Goal: Information Seeking & Learning: Learn about a topic

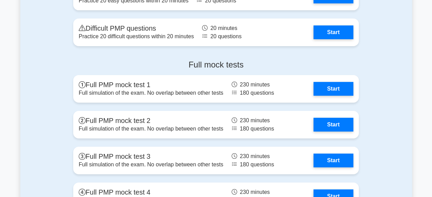
scroll to position [2417, 0]
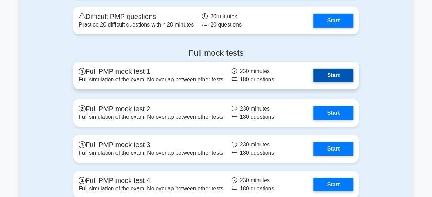
click at [334, 75] on link "Start" at bounding box center [334, 75] width 40 height 14
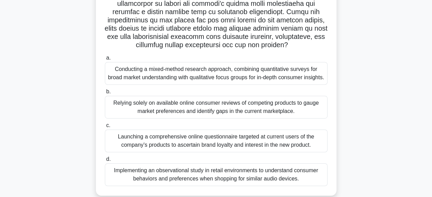
scroll to position [132, 0]
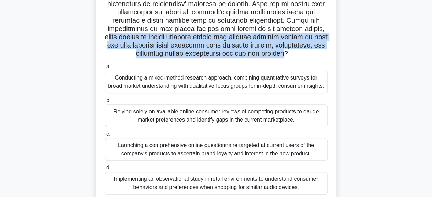
drag, startPoint x: 185, startPoint y: 38, endPoint x: 235, endPoint y: 63, distance: 56.0
copy h5 "hich method of market research should the project manager employ to gain the mo…"
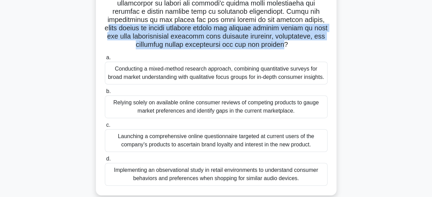
scroll to position [140, 0]
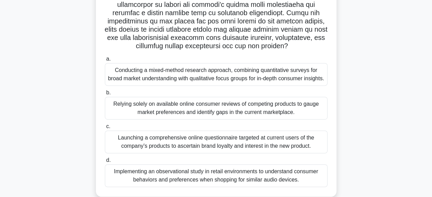
click at [283, 81] on div "Conducting a mixed-method research approach, combining quantitative surveys for…" at bounding box center [216, 74] width 223 height 23
click at [105, 61] on input "a. Conducting a mixed-method research approach, combining quantitative surveys …" at bounding box center [105, 59] width 0 height 4
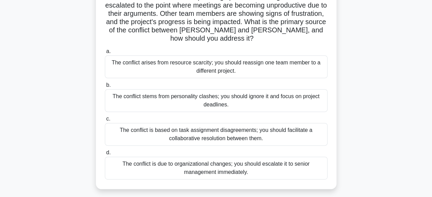
scroll to position [75, 0]
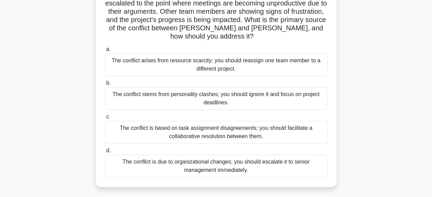
click at [279, 124] on div "The conflict is based on task assignment disagreements; you should facilitate a…" at bounding box center [216, 132] width 223 height 23
click at [105, 119] on input "c. The conflict is based on task assignment disagreements; you should facilitat…" at bounding box center [105, 117] width 0 height 4
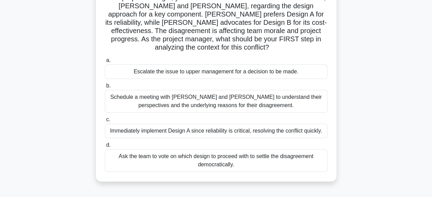
scroll to position [58, 0]
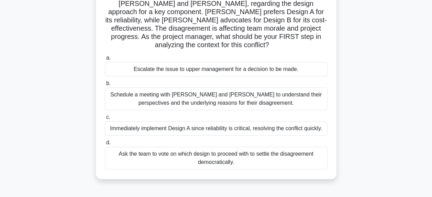
click at [259, 98] on div "Schedule a meeting with Sarah and John to understand their perspectives and the…" at bounding box center [216, 98] width 223 height 23
click at [105, 86] on input "b. Schedule a meeting with Sarah and John to understand their perspectives and …" at bounding box center [105, 83] width 0 height 4
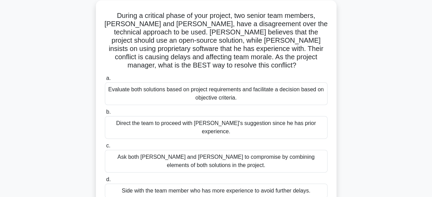
scroll to position [39, 0]
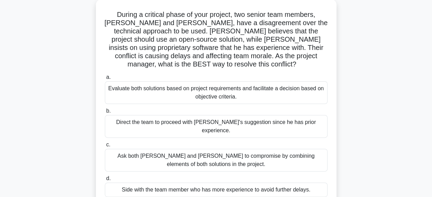
click at [300, 87] on div "Evaluate both solutions based on project requirements and facilitate a decision…" at bounding box center [216, 92] width 223 height 23
click at [105, 79] on input "a. Evaluate both solutions based on project requirements and facilitate a decis…" at bounding box center [105, 77] width 0 height 4
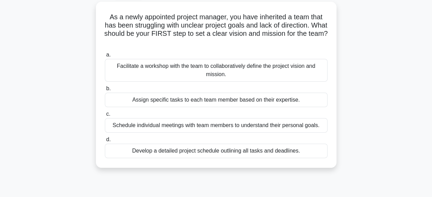
scroll to position [40, 0]
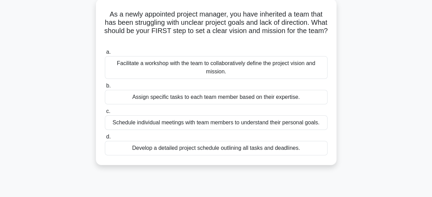
click at [298, 69] on div "Facilitate a workshop with the team to collaboratively define the project visio…" at bounding box center [216, 67] width 223 height 23
click at [105, 54] on input "a. Facilitate a workshop with the team to collaboratively define the project vi…" at bounding box center [105, 52] width 0 height 4
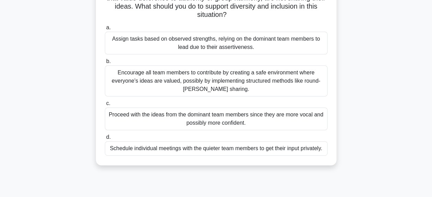
scroll to position [93, 0]
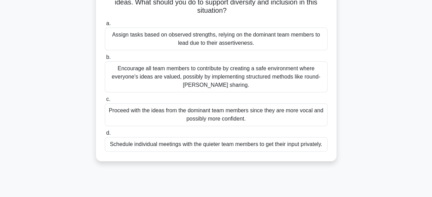
click at [253, 76] on div "Encourage all team members to contribute by creating a safe environment where e…" at bounding box center [216, 76] width 223 height 31
click at [105, 60] on input "b. Encourage all team members to contribute by creating a safe environment wher…" at bounding box center [105, 57] width 0 height 4
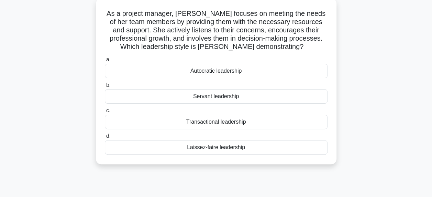
scroll to position [43, 0]
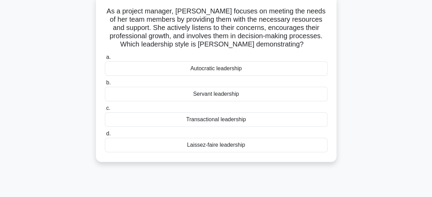
click at [238, 95] on div "Servant leadership" at bounding box center [216, 94] width 223 height 14
click at [105, 85] on input "b. Servant leadership" at bounding box center [105, 82] width 0 height 4
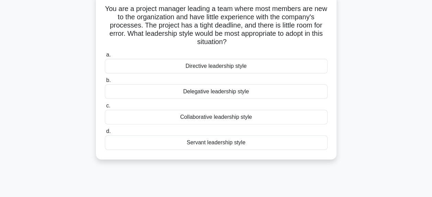
scroll to position [48, 0]
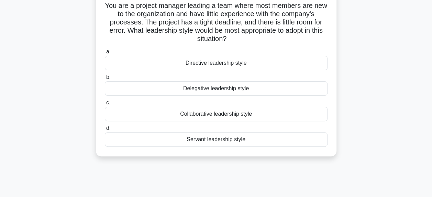
click at [244, 114] on div "Collaborative leadership style" at bounding box center [216, 114] width 223 height 14
click at [105, 105] on input "c. Collaborative leadership style" at bounding box center [105, 102] width 0 height 4
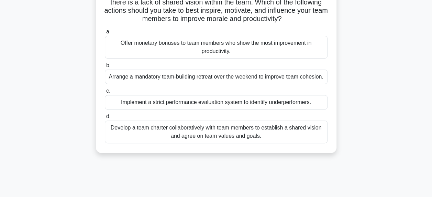
scroll to position [80, 0]
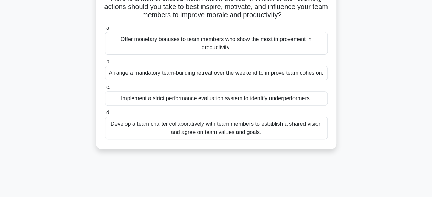
click at [311, 75] on div "Arrange a mandatory team-building retreat over the weekend to improve team cohe…" at bounding box center [216, 73] width 223 height 14
click at [105, 64] on input "b. Arrange a mandatory team-building retreat over the weekend to improve team c…" at bounding box center [105, 62] width 0 height 4
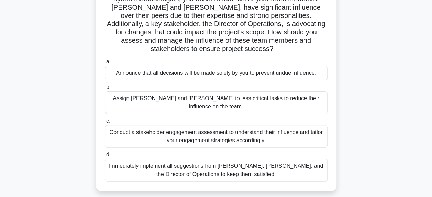
scroll to position [65, 0]
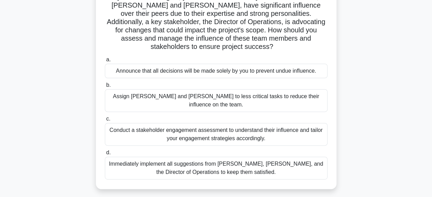
click at [254, 123] on div "Conduct a stakeholder engagement assessment to understand their influence and t…" at bounding box center [216, 134] width 223 height 23
click at [105, 119] on input "c. Conduct a stakeholder engagement assessment to understand their influence an…" at bounding box center [105, 119] width 0 height 4
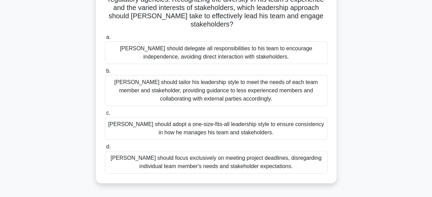
scroll to position [90, 0]
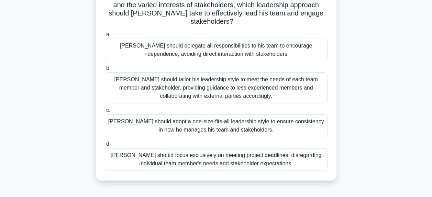
click at [275, 85] on div "John should tailor his leadership style to meet the needs of each team member a…" at bounding box center [216, 87] width 223 height 31
click at [105, 71] on input "b. John should tailor his leadership style to meet the needs of each team membe…" at bounding box center [105, 68] width 0 height 4
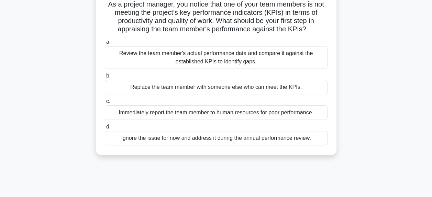
scroll to position [52, 0]
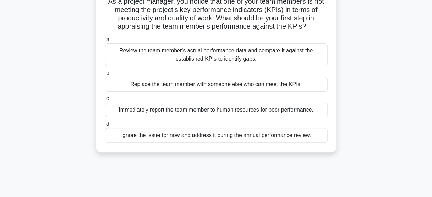
click at [242, 56] on div "Review the team member's actual performance data and compare it against the est…" at bounding box center [216, 54] width 223 height 23
click at [105, 42] on input "a. Review the team member's actual performance data and compare it against the …" at bounding box center [105, 39] width 0 height 4
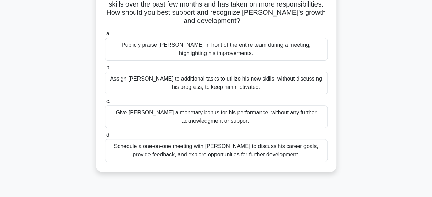
scroll to position [68, 0]
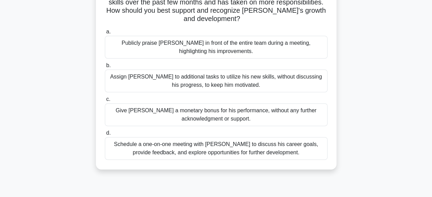
click at [259, 139] on div "Schedule a one-on-one meeting with Alex to discuss his career goals, provide fe…" at bounding box center [216, 148] width 223 height 23
click at [105, 135] on input "d. Schedule a one-on-one meeting with Alex to discuss his career goals, provide…" at bounding box center [105, 133] width 0 height 4
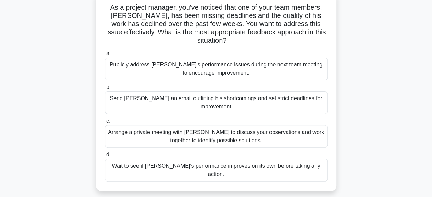
scroll to position [50, 0]
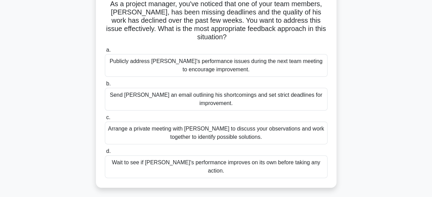
click at [268, 122] on div "Arrange a private meeting with Alex to discuss your observations and work toget…" at bounding box center [216, 132] width 223 height 23
click at [105, 120] on input "c. Arrange a private meeting with Alex to discuss your observations and work to…" at bounding box center [105, 117] width 0 height 4
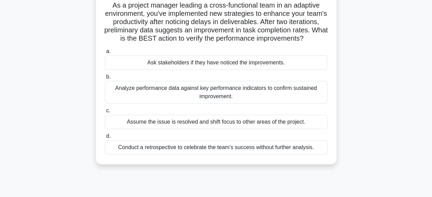
scroll to position [51, 0]
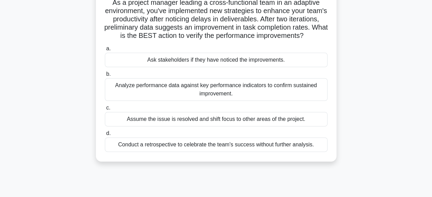
click at [284, 98] on div "Analyze performance data against key performance indicators to confirm sustaine…" at bounding box center [216, 89] width 223 height 23
click at [105, 76] on input "b. Analyze performance data against key performance indicators to confirm susta…" at bounding box center [105, 74] width 0 height 4
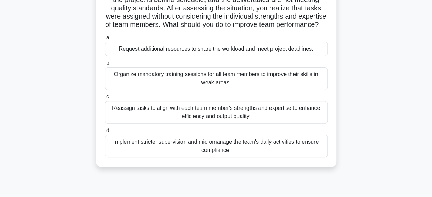
scroll to position [74, 0]
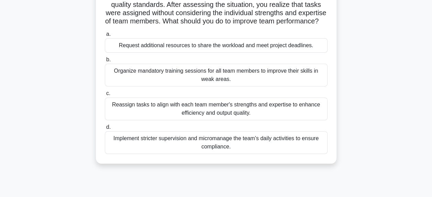
click at [256, 118] on div "Reassign tasks to align with each team member's strengths and expertise to enha…" at bounding box center [216, 108] width 223 height 23
click at [105, 96] on input "c. Reassign tasks to align with each team member's strengths and expertise to e…" at bounding box center [105, 93] width 0 height 4
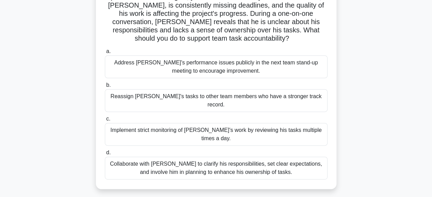
scroll to position [68, 0]
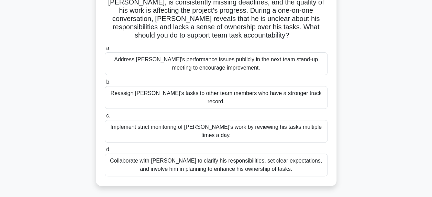
click at [248, 153] on div "Collaborate with Alex to clarify his responsibilities, set clear expectations, …" at bounding box center [216, 164] width 223 height 23
click at [105, 149] on input "d. Collaborate with Alex to clarify his responsibilities, set clear expectation…" at bounding box center [105, 149] width 0 height 4
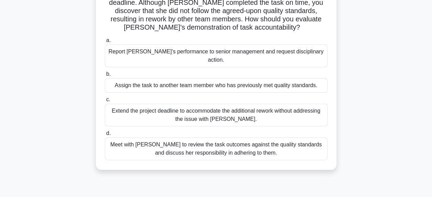
scroll to position [71, 0]
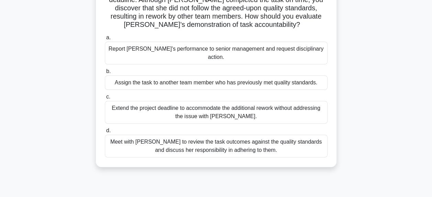
click at [251, 138] on div "Meet with Priya to review the task outcomes against the quality standards and d…" at bounding box center [216, 145] width 223 height 23
click at [105, 133] on input "d. Meet with Priya to review the task outcomes against the quality standards an…" at bounding box center [105, 130] width 0 height 4
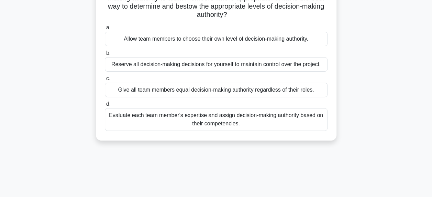
scroll to position [75, 0]
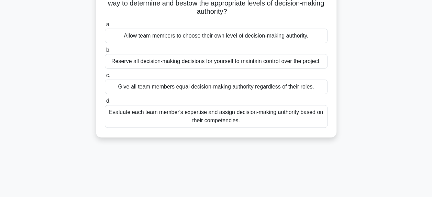
click at [257, 119] on div "Evaluate each team member's expertise and assign decision-making authority base…" at bounding box center [216, 116] width 223 height 23
click at [105, 103] on input "d. Evaluate each team member's expertise and assign decision-making authority b…" at bounding box center [105, 101] width 0 height 4
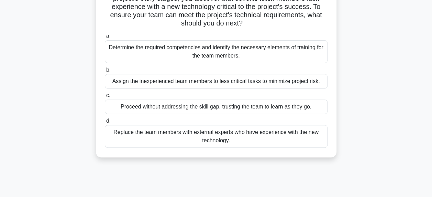
scroll to position [67, 0]
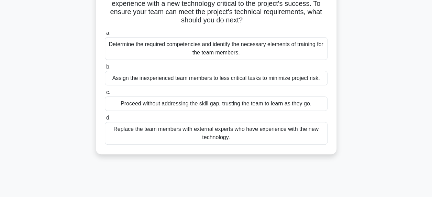
click at [260, 46] on div "Determine the required competencies and identify the necessary elements of trai…" at bounding box center [216, 48] width 223 height 23
click at [105, 35] on input "a. Determine the required competencies and identify the necessary elements of t…" at bounding box center [105, 33] width 0 height 4
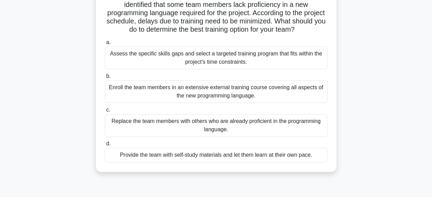
scroll to position [63, 0]
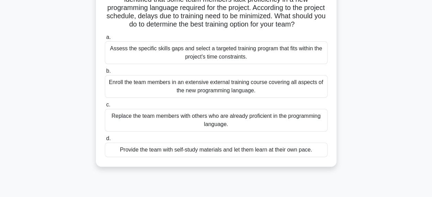
click at [247, 52] on div "Assess the specific skills gaps and select a targeted training program that fit…" at bounding box center [216, 52] width 223 height 23
click at [105, 40] on input "a. Assess the specific skills gaps and select a targeted training program that …" at bounding box center [105, 37] width 0 height 4
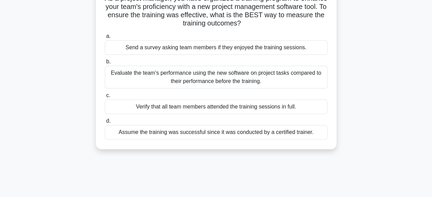
scroll to position [57, 0]
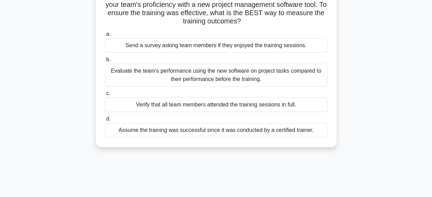
click at [257, 75] on div "Evaluate the team's performance using the new software on project tasks compare…" at bounding box center [216, 75] width 223 height 23
click at [105, 62] on input "b. Evaluate the team's performance using the new software on project tasks comp…" at bounding box center [105, 59] width 0 height 4
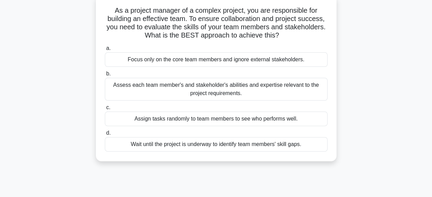
scroll to position [46, 0]
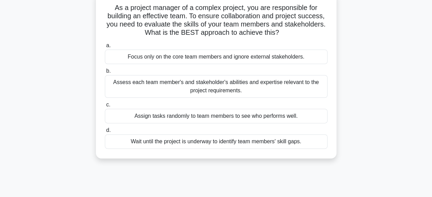
click at [281, 88] on div "Assess each team member's and stakeholder's abilities and expertise relevant to…" at bounding box center [216, 86] width 223 height 23
click at [105, 73] on input "b. Assess each team member's and stakeholder's abilities and expertise relevant…" at bounding box center [105, 71] width 0 height 4
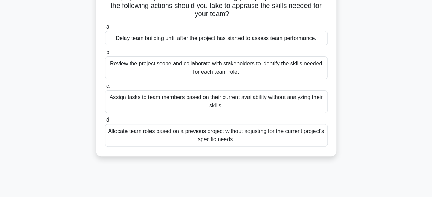
scroll to position [67, 0]
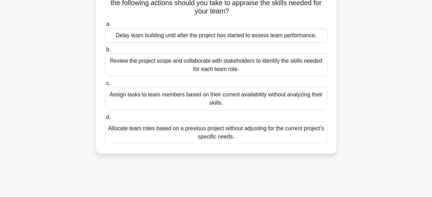
click at [302, 68] on div "Review the project scope and collaborate with stakeholders to identify the skil…" at bounding box center [216, 65] width 223 height 23
click at [105, 52] on input "b. Review the project scope and collaborate with stakeholders to identify the s…" at bounding box center [105, 49] width 0 height 4
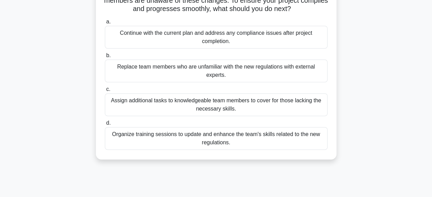
scroll to position [72, 0]
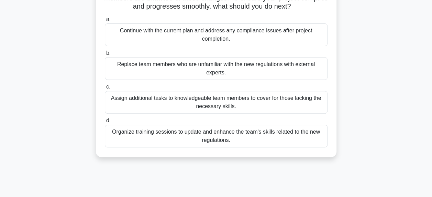
click at [306, 131] on div "Organize training sessions to update and enhance the team's skills related to t…" at bounding box center [216, 136] width 223 height 23
click at [105, 123] on input "d. Organize training sessions to update and enhance the team's skills related t…" at bounding box center [105, 120] width 0 height 4
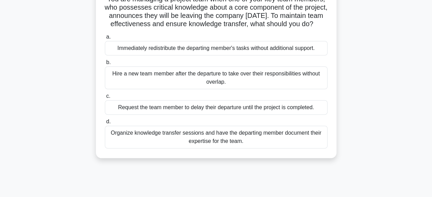
scroll to position [57, 0]
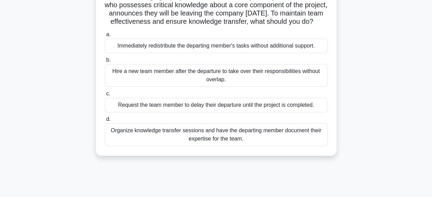
click at [272, 140] on div "Organize knowledge transfer sessions and have the departing member document the…" at bounding box center [216, 134] width 223 height 23
click at [105, 121] on input "d. Organize knowledge transfer sessions and have the departing member document …" at bounding box center [105, 119] width 0 height 4
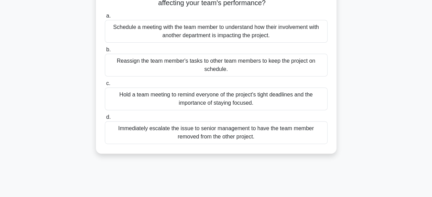
scroll to position [104, 0]
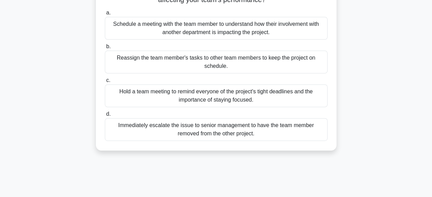
click at [268, 33] on div "Schedule a meeting with the team member to understand how their involvement wit…" at bounding box center [216, 28] width 223 height 23
click at [105, 15] on input "a. Schedule a meeting with the team member to understand how their involvement …" at bounding box center [105, 13] width 0 height 4
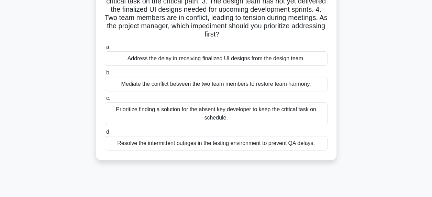
scroll to position [115, 0]
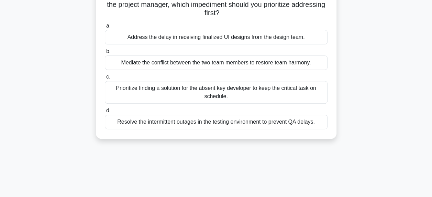
click at [284, 64] on div "Mediate the conflict between the two team members to restore team harmony." at bounding box center [216, 62] width 223 height 14
click at [105, 54] on input "b. Mediate the conflict between the two team members to restore team harmony." at bounding box center [105, 51] width 0 height 4
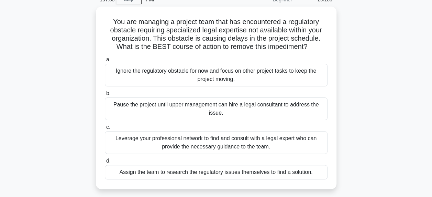
scroll to position [33, 0]
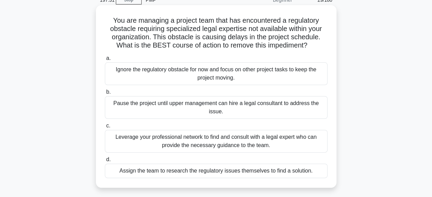
click at [258, 140] on div "Leverage your professional network to find and consult with a legal expert who …" at bounding box center [216, 141] width 223 height 23
click at [105, 128] on input "c. Leverage your professional network to find and consult with a legal expert w…" at bounding box center [105, 125] width 0 height 4
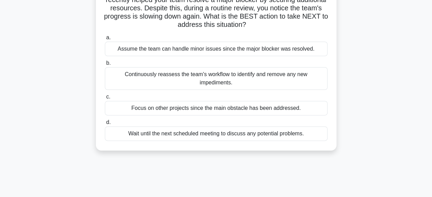
scroll to position [65, 0]
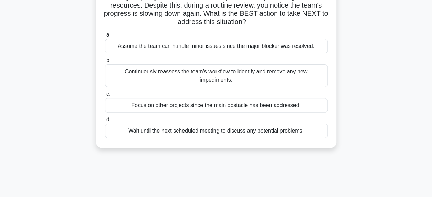
click at [263, 73] on div "Continuously reassess the team's workflow to identify and remove any new impedi…" at bounding box center [216, 75] width 223 height 23
click at [105, 63] on input "b. Continuously reassess the team's workflow to identify and remove any new imp…" at bounding box center [105, 60] width 0 height 4
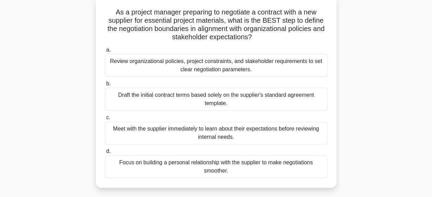
scroll to position [45, 0]
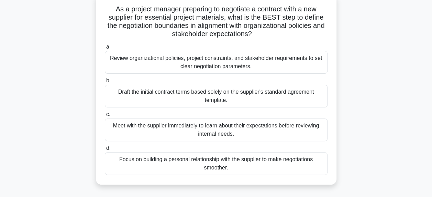
click at [262, 57] on div "Review organizational policies, project constraints, and stakeholder requiremen…" at bounding box center [216, 62] width 223 height 23
click at [105, 49] on input "a. Review organizational policies, project constraints, and stakeholder require…" at bounding box center [105, 47] width 0 height 4
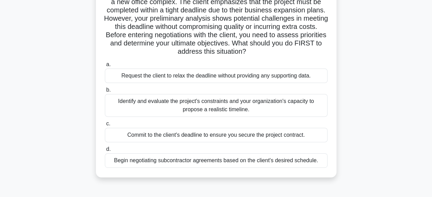
scroll to position [64, 0]
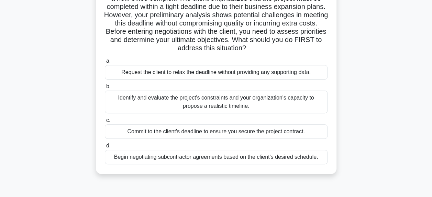
click at [241, 100] on div "Identify and evaluate the project's constraints and your organization's capacit…" at bounding box center [216, 101] width 223 height 23
click at [105, 89] on input "b. Identify and evaluate the project's constraints and your organization's capa…" at bounding box center [105, 86] width 0 height 4
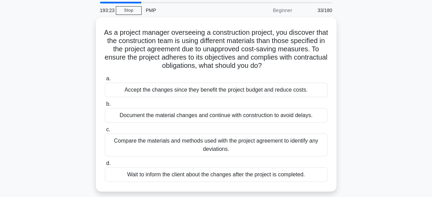
scroll to position [24, 0]
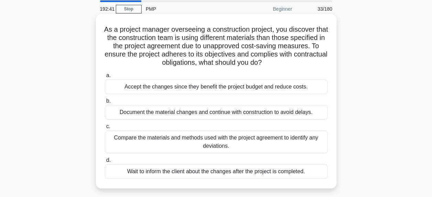
click at [233, 140] on div "Compare the materials and methods used with the project agreement to identify a…" at bounding box center [216, 141] width 223 height 23
click at [105, 129] on input "c. Compare the materials and methods used with the project agreement to identif…" at bounding box center [105, 126] width 0 height 4
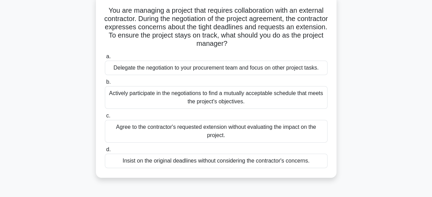
scroll to position [47, 0]
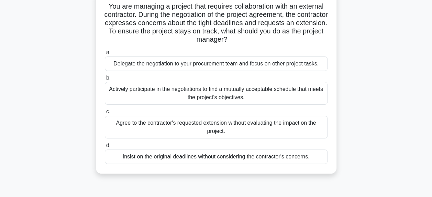
click at [245, 98] on div "Actively participate in the negotiations to find a mutually acceptable schedule…" at bounding box center [216, 93] width 223 height 23
click at [105, 80] on input "b. Actively participate in the negotiations to find a mutually acceptable sched…" at bounding box center [105, 78] width 0 height 4
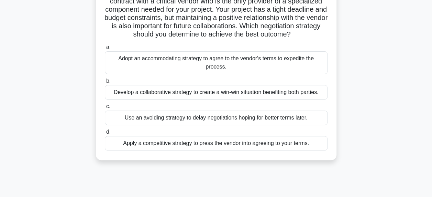
scroll to position [64, 0]
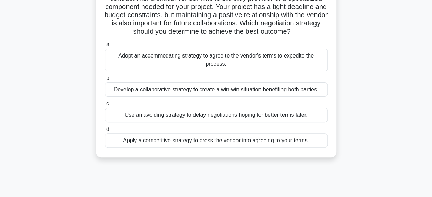
click at [289, 91] on div "Develop a collaborative strategy to create a win-win situation benefiting both …" at bounding box center [216, 89] width 223 height 14
click at [105, 80] on input "b. Develop a collaborative strategy to create a win-win situation benefiting bo…" at bounding box center [105, 78] width 0 height 4
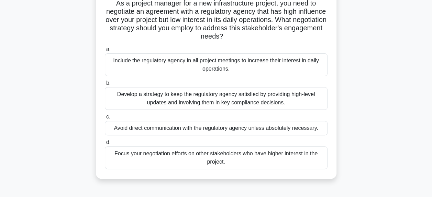
scroll to position [54, 0]
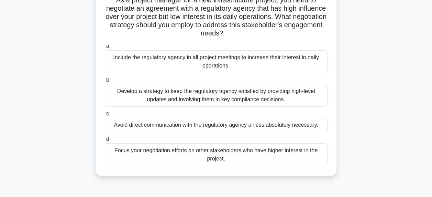
click at [270, 98] on div "Develop a strategy to keep the regulatory agency satisfied by providing high-le…" at bounding box center [216, 95] width 223 height 23
click at [105, 82] on input "b. Develop a strategy to keep the regulatory agency satisfied by providing high…" at bounding box center [105, 80] width 0 height 4
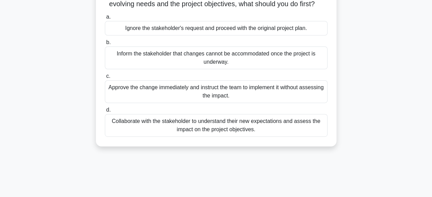
scroll to position [94, 0]
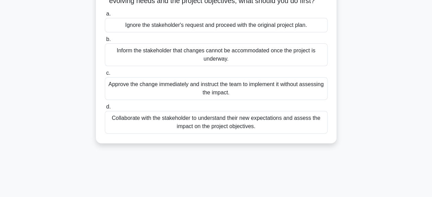
click at [249, 133] on div "Collaborate with the stakeholder to understand their new expectations and asses…" at bounding box center [216, 122] width 223 height 23
click at [105, 109] on input "d. Collaborate with the stakeholder to understand their new expectations and as…" at bounding box center [105, 107] width 0 height 4
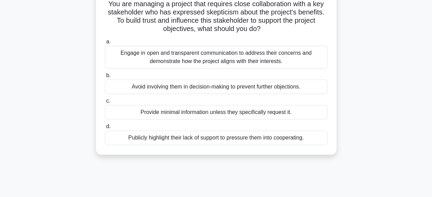
scroll to position [52, 0]
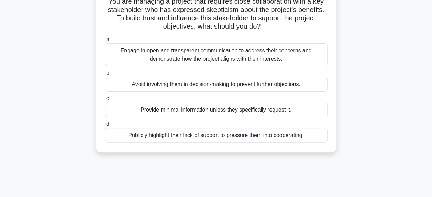
click at [229, 58] on div "Engage in open and transparent communication to address their concerns and demo…" at bounding box center [216, 54] width 223 height 23
click at [105, 42] on input "a. Engage in open and transparent communication to address their concerns and d…" at bounding box center [105, 39] width 0 height 4
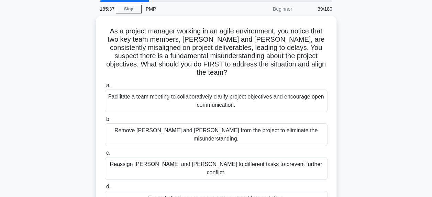
scroll to position [26, 0]
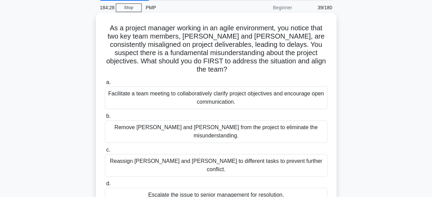
click at [251, 93] on div "Facilitate a team meeting to collaboratively clarify project objectives and enc…" at bounding box center [216, 97] width 223 height 23
click at [105, 85] on input "a. Facilitate a team meeting to collaboratively clarify project objectives and …" at bounding box center [105, 82] width 0 height 4
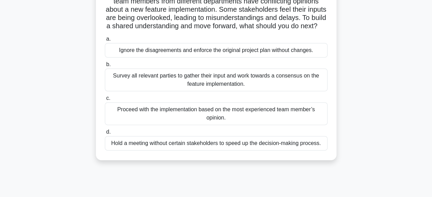
scroll to position [64, 0]
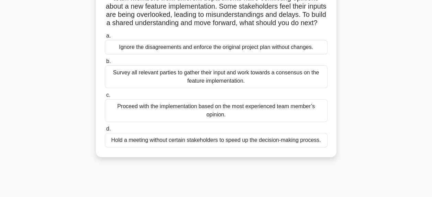
click at [259, 87] on div "Survey all relevant parties to gather their input and work towards a consensus …" at bounding box center [216, 76] width 223 height 23
click at [105, 64] on input "b. Survey all relevant parties to gather their input and work towards a consens…" at bounding box center [105, 61] width 0 height 4
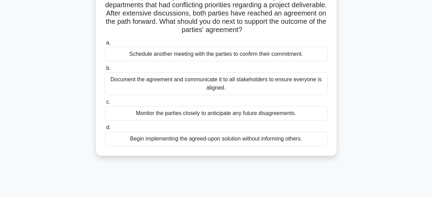
scroll to position [61, 0]
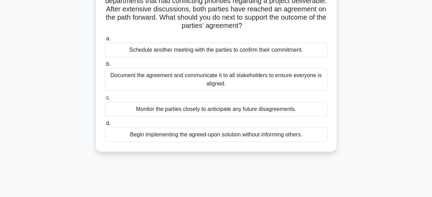
click at [249, 79] on div "Document the agreement and communicate it to all stakeholders to ensure everyon…" at bounding box center [216, 79] width 223 height 23
click at [105, 66] on input "b. Document the agreement and communicate it to all stakeholders to ensure ever…" at bounding box center [105, 64] width 0 height 4
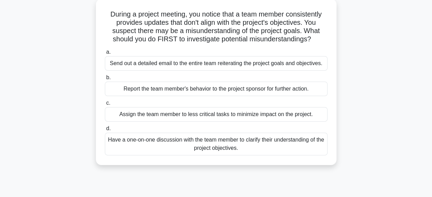
scroll to position [43, 0]
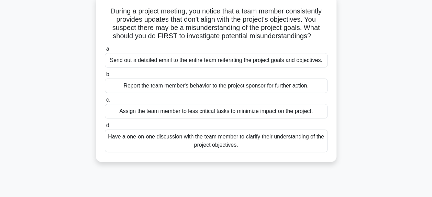
click at [252, 141] on div "Have a one-on-one discussion with the team member to clarify their understandin…" at bounding box center [216, 140] width 223 height 23
click at [105, 128] on input "d. Have a one-on-one discussion with the team member to clarify their understan…" at bounding box center [105, 125] width 0 height 4
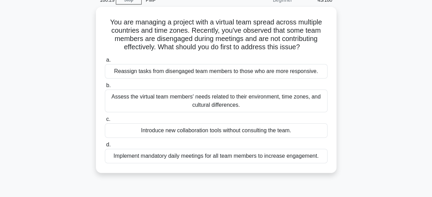
scroll to position [37, 0]
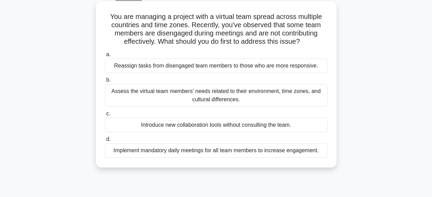
click at [257, 97] on div "Assess the virtual team members' needs related to their environment, time zones…" at bounding box center [216, 95] width 223 height 23
click at [105, 82] on input "b. Assess the virtual team members' needs related to their environment, time zo…" at bounding box center [105, 80] width 0 height 4
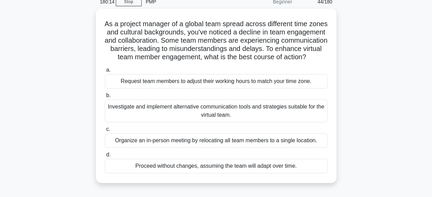
scroll to position [32, 0]
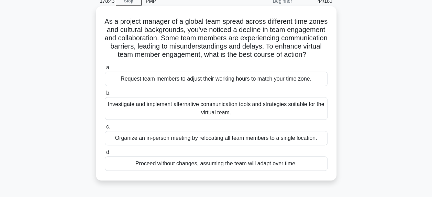
click at [267, 116] on div "Investigate and implement alternative communication tools and strategies suitab…" at bounding box center [216, 108] width 223 height 23
click at [105, 95] on input "b. Investigate and implement alternative communication tools and strategies sui…" at bounding box center [105, 93] width 0 height 4
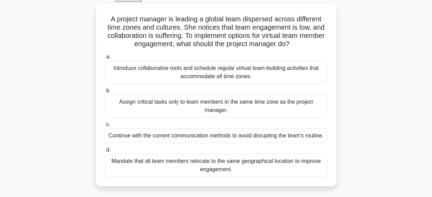
scroll to position [38, 0]
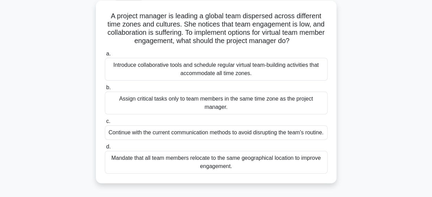
click at [264, 72] on div "Introduce collaborative tools and schedule regular virtual team-building activi…" at bounding box center [216, 69] width 223 height 23
click at [105, 56] on input "a. Introduce collaborative tools and schedule regular virtual team-building act…" at bounding box center [105, 54] width 0 height 4
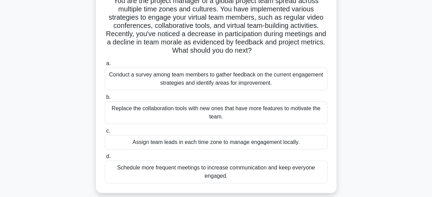
scroll to position [55, 0]
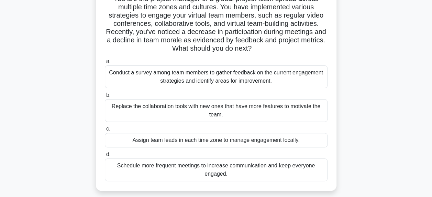
click at [274, 82] on div "Conduct a survey among team members to gather feedback on the current engagemen…" at bounding box center [216, 76] width 223 height 23
click at [105, 64] on input "a. Conduct a survey among team members to gather feedback on the current engage…" at bounding box center [105, 61] width 0 height 4
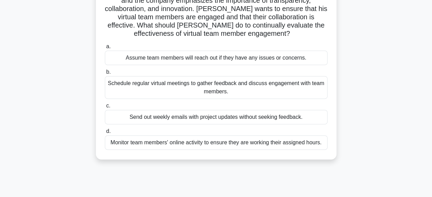
scroll to position [74, 0]
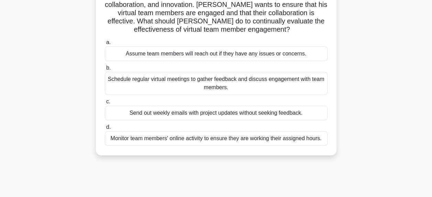
click at [261, 83] on div "Schedule regular virtual meetings to gather feedback and discuss engagement wit…" at bounding box center [216, 83] width 223 height 23
click at [105, 70] on input "b. Schedule regular virtual meetings to gather feedback and discuss engagement …" at bounding box center [105, 68] width 0 height 4
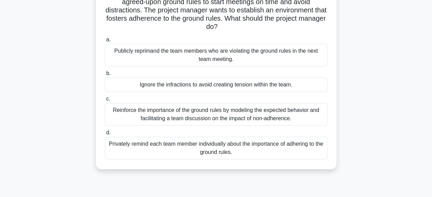
scroll to position [71, 0]
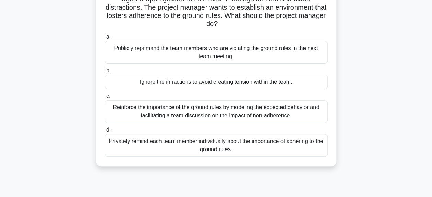
click at [275, 111] on div "Reinforce the importance of the ground rules by modeling the expected behavior …" at bounding box center [216, 111] width 223 height 23
click at [105, 98] on input "c. Reinforce the importance of the ground rules by modeling the expected behavi…" at bounding box center [105, 96] width 0 height 4
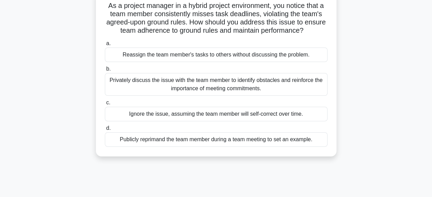
scroll to position [51, 0]
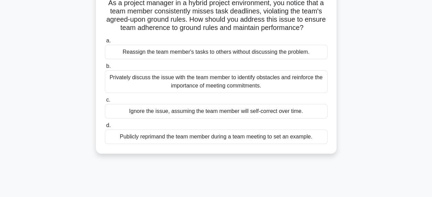
click at [245, 82] on div "Privately discuss the issue with the team member to identify obstacles and rein…" at bounding box center [216, 81] width 223 height 23
click at [105, 68] on input "b. Privately discuss the issue with the team member to identify obstacles and r…" at bounding box center [105, 66] width 0 height 4
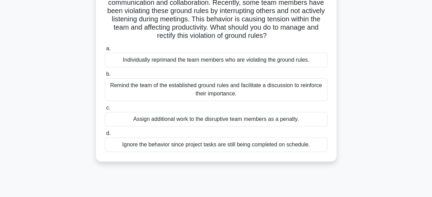
scroll to position [62, 0]
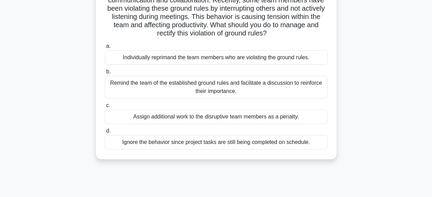
click at [300, 93] on div "Remind the team of the established ground rules and facilitate a discussion to …" at bounding box center [216, 87] width 223 height 23
click at [105, 74] on input "b. Remind the team of the established ground rules and facilitate a discussion …" at bounding box center [105, 71] width 0 height 4
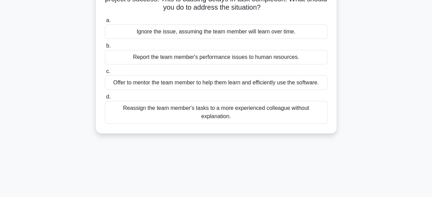
scroll to position [75, 0]
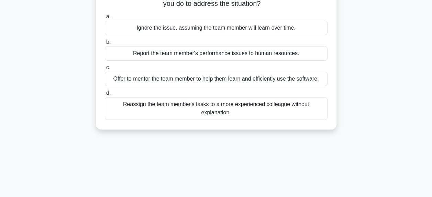
click at [286, 78] on div "Offer to mentor the team member to help them learn and efficiently use the soft…" at bounding box center [216, 79] width 223 height 14
click at [105, 70] on input "c. Offer to mentor the team member to help them learn and efficiently use the s…" at bounding box center [105, 67] width 0 height 4
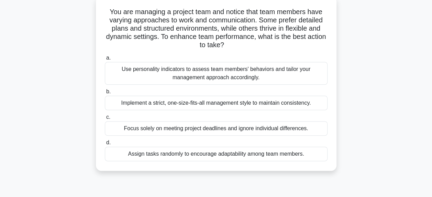
scroll to position [45, 0]
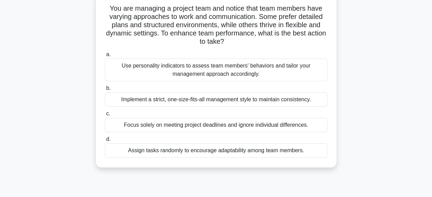
click at [261, 70] on div "Use personality indicators to assess team members' behaviors and tailor your ma…" at bounding box center [216, 69] width 223 height 23
click at [105, 57] on input "a. Use personality indicators to assess team members' behaviors and tailor your…" at bounding box center [105, 54] width 0 height 4
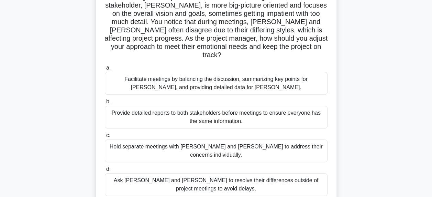
scroll to position [75, 0]
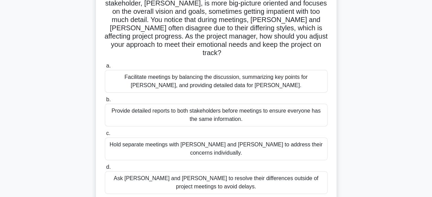
click at [290, 78] on div "Facilitate meetings by balancing the discussion, summarizing key points for Joh…" at bounding box center [216, 81] width 223 height 23
click at [105, 68] on input "a. Facilitate meetings by balancing the discussion, summarizing key points for …" at bounding box center [105, 66] width 0 height 4
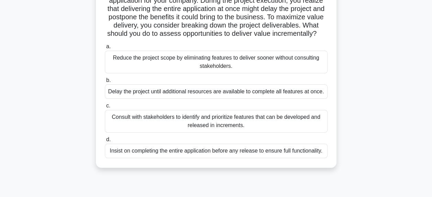
scroll to position [61, 0]
click at [236, 126] on div "Consult with stakeholders to identify and prioritize features that can be devel…" at bounding box center [216, 121] width 223 height 23
click at [105, 108] on input "c. Consult with stakeholders to identify and prioritize features that can be de…" at bounding box center [105, 106] width 0 height 4
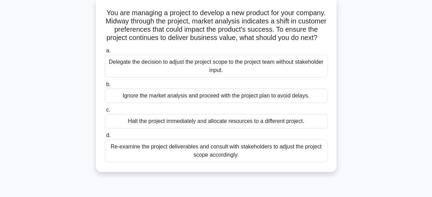
scroll to position [44, 0]
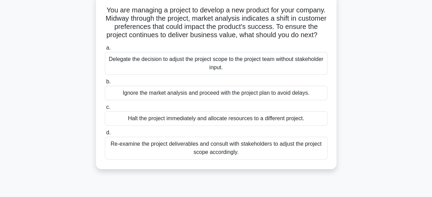
click at [270, 153] on div "Re-examine the project deliverables and consult with stakeholders to adjust the…" at bounding box center [216, 148] width 223 height 23
click at [105, 135] on input "d. Re-examine the project deliverables and consult with stakeholders to adjust …" at bounding box center [105, 132] width 0 height 4
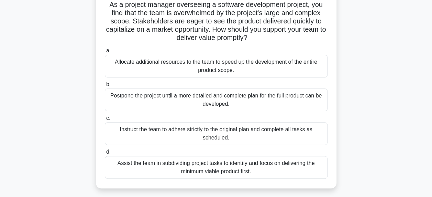
scroll to position [52, 0]
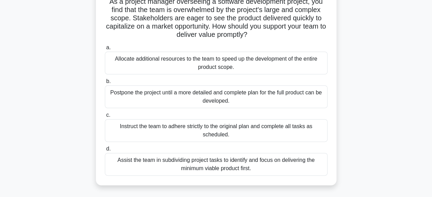
click at [247, 162] on div "Assist the team in subdividing project tasks to identify and focus on deliverin…" at bounding box center [216, 164] width 223 height 23
click at [105, 151] on input "d. Assist the team in subdividing project tasks to identify and focus on delive…" at bounding box center [105, 149] width 0 height 4
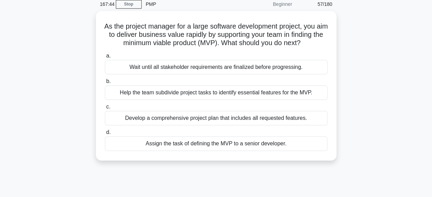
scroll to position [30, 0]
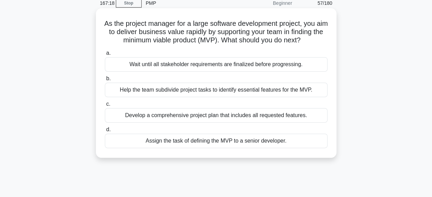
click at [301, 97] on div "Help the team subdivide project tasks to identify essential features for the MV…" at bounding box center [216, 90] width 223 height 14
click at [105, 81] on input "b. Help the team subdivide project tasks to identify essential features for the…" at bounding box center [105, 78] width 0 height 4
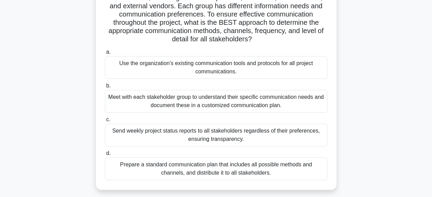
scroll to position [67, 0]
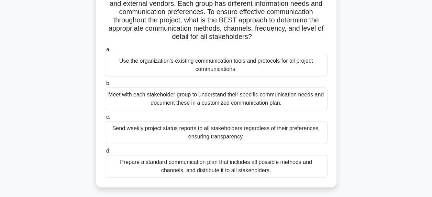
click at [307, 102] on div "Meet with each stakeholder group to understand their specific communication nee…" at bounding box center [216, 98] width 223 height 23
click at [105, 86] on input "b. Meet with each stakeholder group to understand their specific communication …" at bounding box center [105, 83] width 0 height 4
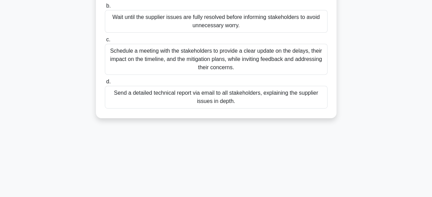
scroll to position [138, 0]
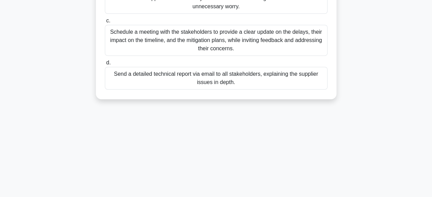
click at [263, 42] on div "Schedule a meeting with the stakeholders to provide a clear update on the delay…" at bounding box center [216, 40] width 223 height 31
click at [105, 23] on input "c. Schedule a meeting with the stakeholders to provide a clear update on the de…" at bounding box center [105, 21] width 0 height 4
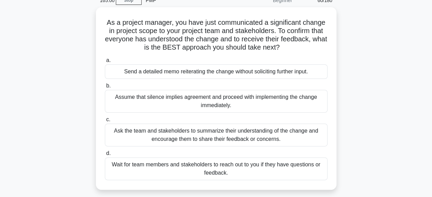
scroll to position [33, 0]
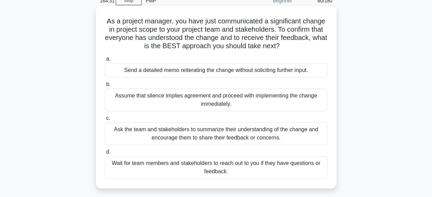
click at [263, 131] on div "Ask the team and stakeholders to summarize their understanding of the change an…" at bounding box center [216, 133] width 223 height 23
click at [105, 120] on input "c. Ask the team and stakeholders to summarize their understanding of the change…" at bounding box center [105, 118] width 0 height 4
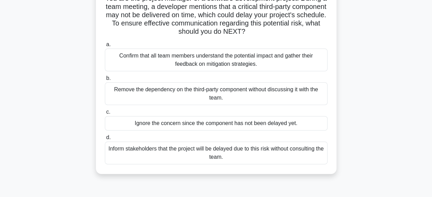
scroll to position [59, 0]
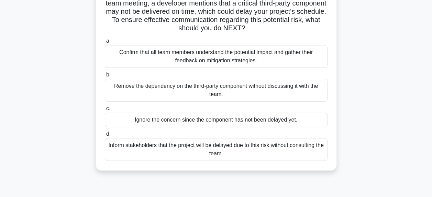
click at [236, 58] on div "Confirm that all team members understand the potential impact and gather their …" at bounding box center [216, 56] width 223 height 23
click at [105, 43] on input "a. Confirm that all team members understand the potential impact and gather the…" at bounding box center [105, 41] width 0 height 4
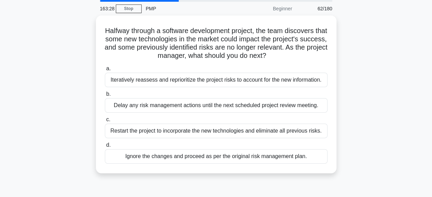
scroll to position [25, 0]
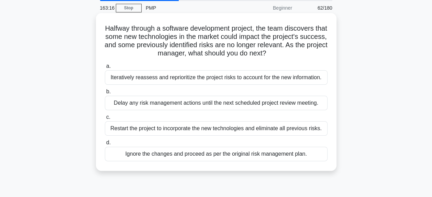
click at [306, 79] on div "Iteratively reassess and reprioritize the project risks to account for the new …" at bounding box center [216, 77] width 223 height 14
click at [105, 68] on input "a. Iteratively reassess and reprioritize the project risks to account for the n…" at bounding box center [105, 66] width 0 height 4
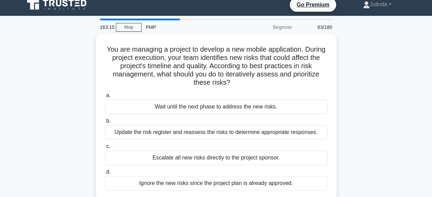
scroll to position [0, 0]
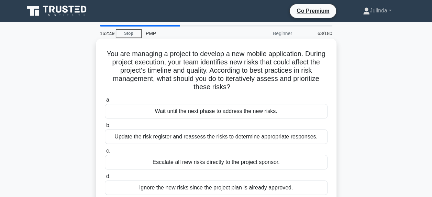
click at [261, 138] on div "Update the risk register and reassess the risks to determine appropriate respon…" at bounding box center [216, 136] width 223 height 14
click at [105, 128] on input "b. Update the risk register and reassess the risks to determine appropriate res…" at bounding box center [105, 125] width 0 height 4
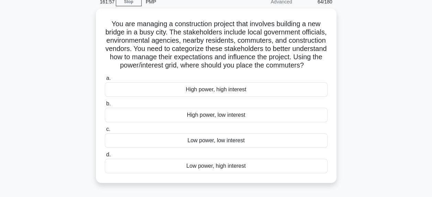
scroll to position [31, 0]
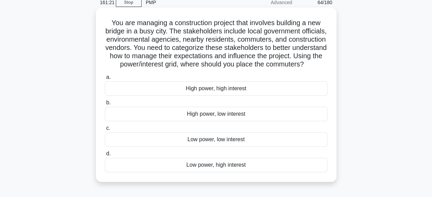
click at [231, 96] on div "High power, high interest" at bounding box center [216, 88] width 223 height 14
click at [105, 79] on input "a. High power, high interest" at bounding box center [105, 77] width 0 height 4
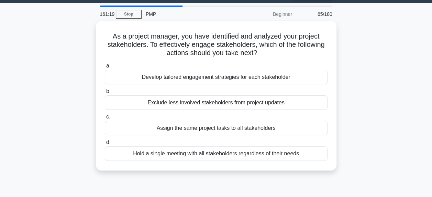
scroll to position [0, 0]
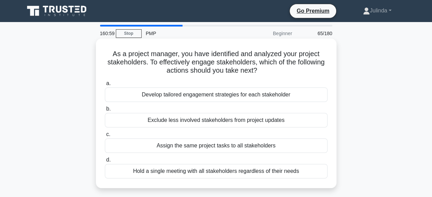
click at [259, 97] on div "Develop tailored engagement strategies for each stakeholder" at bounding box center [216, 94] width 223 height 14
click at [105, 86] on input "a. Develop tailored engagement strategies for each stakeholder" at bounding box center [105, 83] width 0 height 4
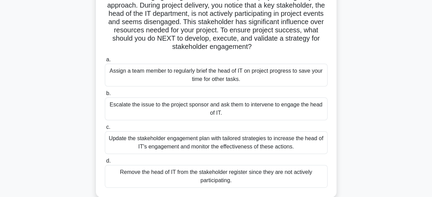
scroll to position [60, 0]
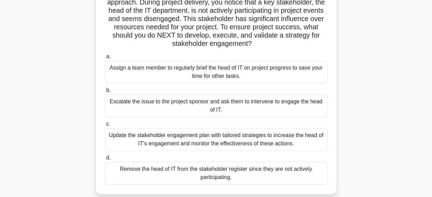
click at [235, 140] on div "Update the stakeholder engagement plan with tailored strategies to increase the…" at bounding box center [216, 139] width 223 height 23
click at [105, 126] on input "c. Update the stakeholder engagement plan with tailored strategies to increase …" at bounding box center [105, 124] width 0 height 4
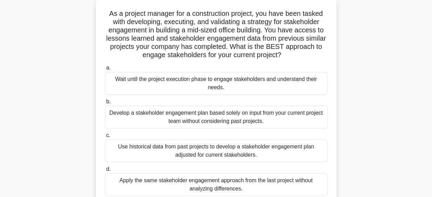
scroll to position [50, 0]
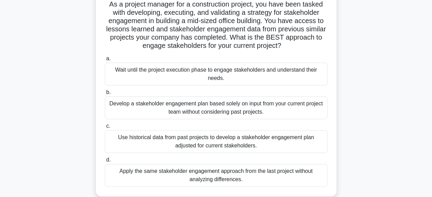
click at [273, 145] on div "Use historical data from past projects to develop a stakeholder engagement plan…" at bounding box center [216, 141] width 223 height 23
click at [105, 128] on input "c. Use historical data from past projects to develop a stakeholder engagement p…" at bounding box center [105, 126] width 0 height 4
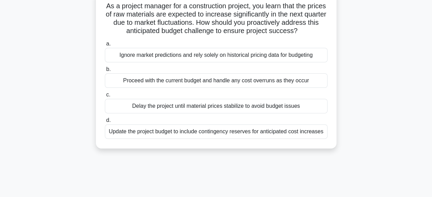
scroll to position [52, 0]
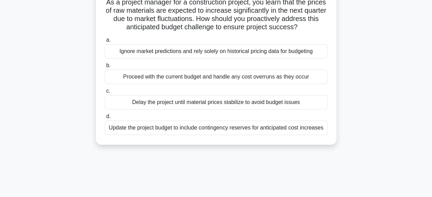
click at [262, 129] on div "Update the project budget to include contingency reserves for anticipated cost …" at bounding box center [216, 127] width 223 height 14
click at [105, 119] on input "d. Update the project budget to include contingency reserves for anticipated co…" at bounding box center [105, 116] width 0 height 4
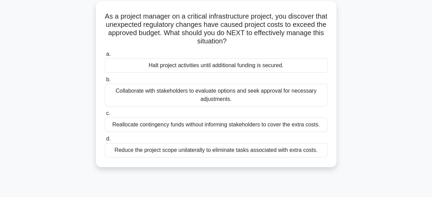
scroll to position [40, 0]
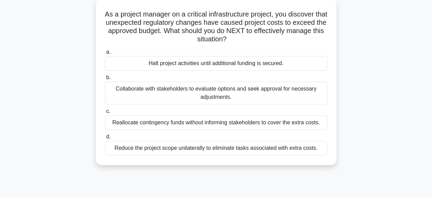
click at [254, 92] on div "Collaborate with stakeholders to evaluate options and seek approval for necessa…" at bounding box center [216, 93] width 223 height 23
click at [105, 80] on input "b. Collaborate with stakeholders to evaluate options and seek approval for nece…" at bounding box center [105, 77] width 0 height 4
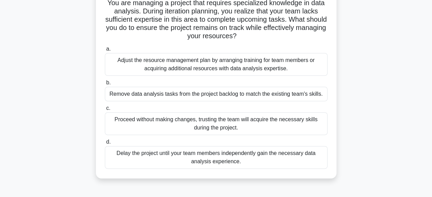
scroll to position [53, 0]
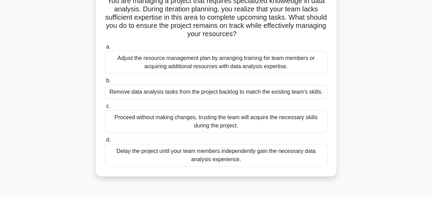
click at [263, 68] on div "Adjust the resource management plan by arranging training for team members or a…" at bounding box center [216, 62] width 223 height 23
click at [105, 49] on input "a. Adjust the resource management plan by arranging training for team members o…" at bounding box center [105, 47] width 0 height 4
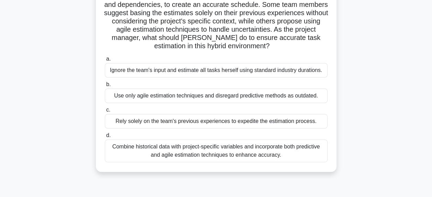
scroll to position [68, 0]
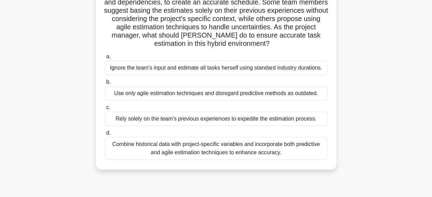
click at [222, 147] on div "Combine historical data with project-specific variables and incorporate both pr…" at bounding box center [216, 148] width 223 height 23
click at [105, 135] on input "d. Combine historical data with project-specific variables and incorporate both…" at bounding box center [105, 133] width 0 height 4
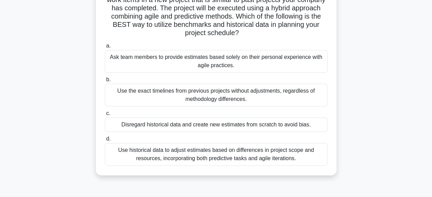
scroll to position [65, 0]
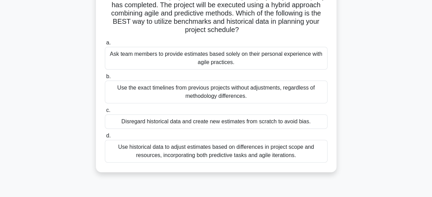
click at [237, 152] on div "Use historical data to adjust estimates based on differences in project scope a…" at bounding box center [216, 151] width 223 height 23
click at [105, 138] on input "d. Use historical data to adjust estimates based on differences in project scop…" at bounding box center [105, 135] width 0 height 4
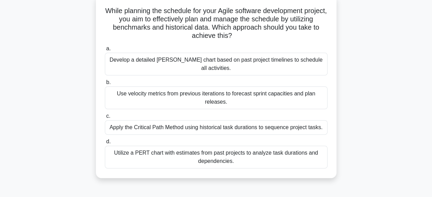
scroll to position [45, 0]
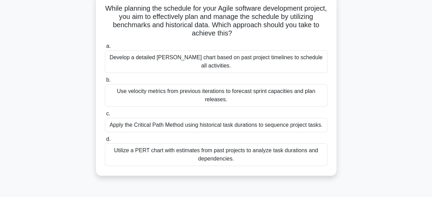
click at [258, 144] on div "Utilize a PERT chart with estimates from past projects to analyze task duration…" at bounding box center [216, 154] width 223 height 23
click at [105, 141] on input "d. Utilize a PERT chart with estimates from past projects to analyze task durat…" at bounding box center [105, 139] width 0 height 4
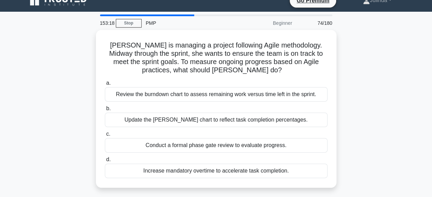
scroll to position [9, 0]
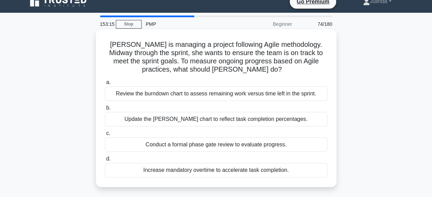
click at [258, 95] on div "Review the burndown chart to assess remaining work versus time left in the spri…" at bounding box center [216, 93] width 223 height 14
click at [105, 85] on input "a. Review the burndown chart to assess remaining work versus time left in the s…" at bounding box center [105, 82] width 0 height 4
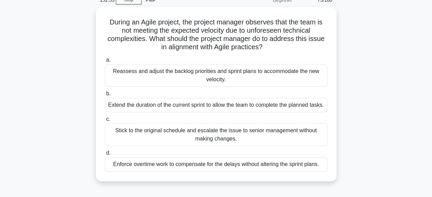
scroll to position [36, 0]
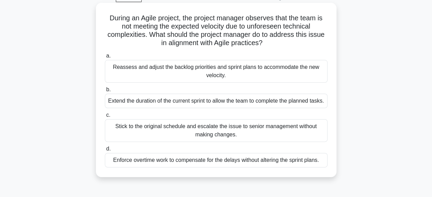
click at [236, 72] on div "Reassess and adjust the backlog priorities and sprint plans to accommodate the …" at bounding box center [216, 71] width 223 height 23
click at [105, 58] on input "a. Reassess and adjust the backlog priorities and sprint plans to accommodate t…" at bounding box center [105, 56] width 0 height 4
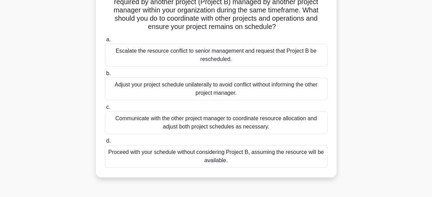
scroll to position [71, 0]
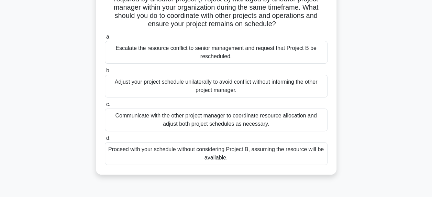
click at [245, 120] on div "Communicate with the other project manager to coordinate resource allocation an…" at bounding box center [216, 119] width 223 height 23
click at [105, 107] on input "c. Communicate with the other project manager to coordinate resource allocation…" at bounding box center [105, 104] width 0 height 4
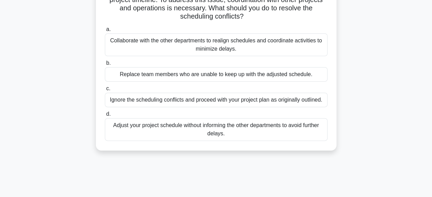
scroll to position [73, 0]
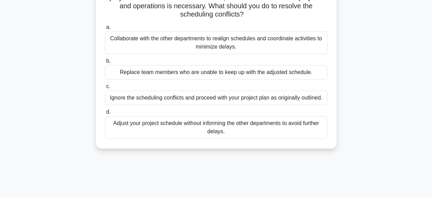
click at [301, 43] on div "Collaborate with the other departments to realign schedules and coordinate acti…" at bounding box center [216, 42] width 223 height 23
click at [105, 30] on input "a. Collaborate with the other departments to realign schedules and coordinate a…" at bounding box center [105, 27] width 0 height 4
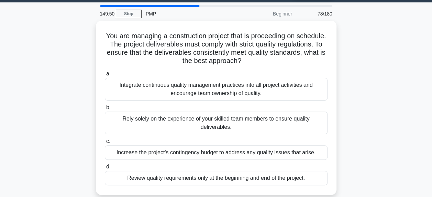
scroll to position [22, 0]
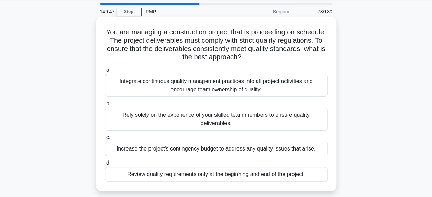
click at [246, 84] on div "Integrate continuous quality management practices into all project activities a…" at bounding box center [216, 85] width 223 height 23
click at [105, 72] on input "a. Integrate continuous quality management practices into all project activitie…" at bounding box center [105, 70] width 0 height 4
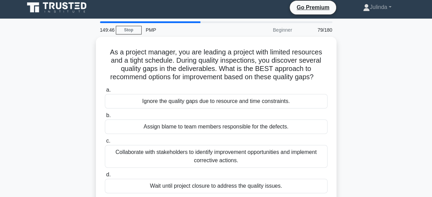
scroll to position [0, 0]
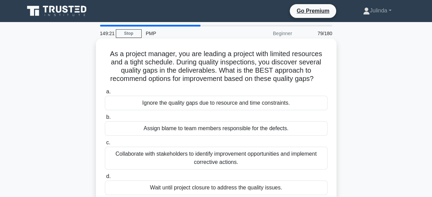
click at [241, 161] on div "Collaborate with stakeholders to identify improvement opportunities and impleme…" at bounding box center [216, 158] width 223 height 23
click at [105, 145] on input "c. Collaborate with stakeholders to identify improvement opportunities and impl…" at bounding box center [105, 142] width 0 height 4
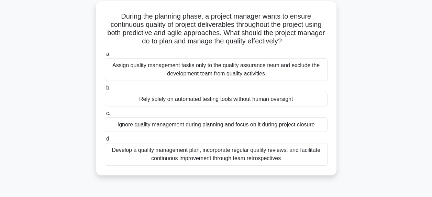
scroll to position [40, 0]
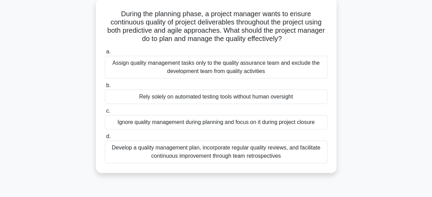
click at [248, 152] on div "Develop a quality management plan, incorporate regular quality reviews, and fac…" at bounding box center [216, 151] width 223 height 23
click at [105, 139] on input "d. Develop a quality management plan, incorporate regular quality reviews, and …" at bounding box center [105, 136] width 0 height 4
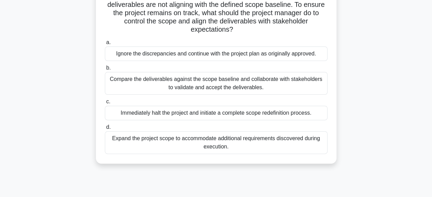
scroll to position [60, 0]
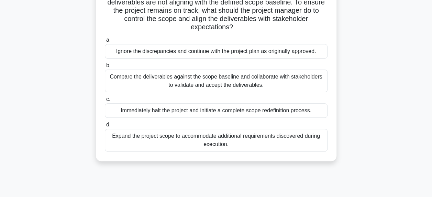
click at [286, 83] on div "Compare the deliverables against the scope baseline and collaborate with stakeh…" at bounding box center [216, 80] width 223 height 23
click at [105, 68] on input "b. Compare the deliverables against the scope baseline and collaborate with sta…" at bounding box center [105, 65] width 0 height 4
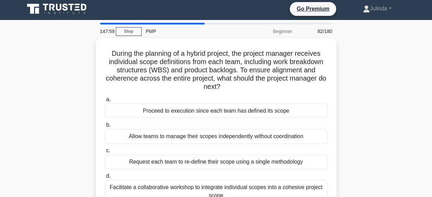
scroll to position [0, 0]
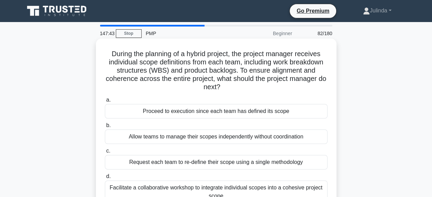
click at [309, 89] on h5 "During the planning of a hybrid project, the project manager receives individua…" at bounding box center [216, 71] width 224 height 42
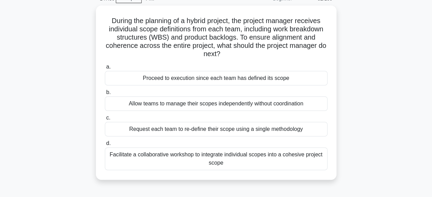
scroll to position [35, 0]
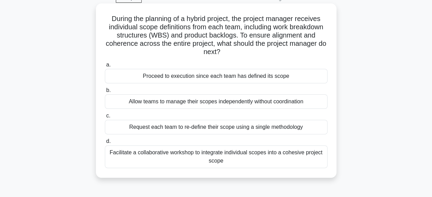
click at [283, 157] on div "Facilitate a collaborative workshop to integrate individual scopes into a cohes…" at bounding box center [216, 156] width 223 height 23
click at [105, 143] on input "d. Facilitate a collaborative workshop to integrate individual scopes into a co…" at bounding box center [105, 141] width 0 height 4
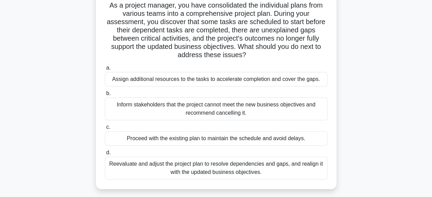
scroll to position [51, 0]
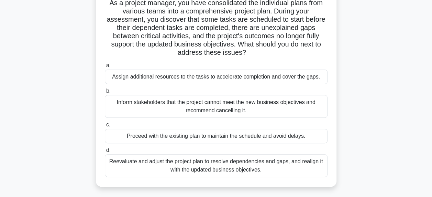
click at [277, 165] on div "Reevaluate and adjust the project plan to resolve dependencies and gaps, and re…" at bounding box center [216, 165] width 223 height 23
click at [105, 152] on input "d. Reevaluate and adjust the project plan to resolve dependencies and gaps, and…" at bounding box center [105, 150] width 0 height 4
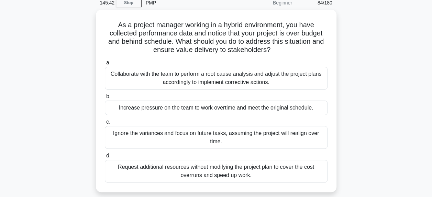
scroll to position [32, 0]
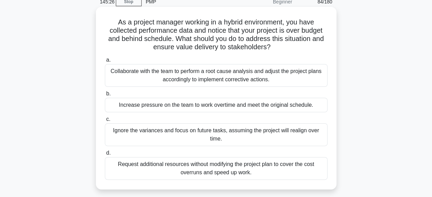
click at [279, 74] on div "Collaborate with the team to perform a root cause analysis and adjust the proje…" at bounding box center [216, 75] width 223 height 23
click at [105, 62] on input "a. Collaborate with the team to perform a root cause analysis and adjust the pr…" at bounding box center [105, 60] width 0 height 4
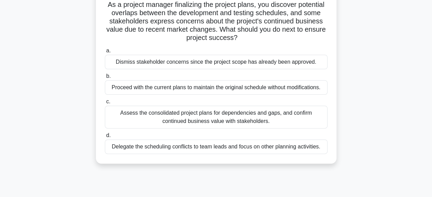
scroll to position [52, 0]
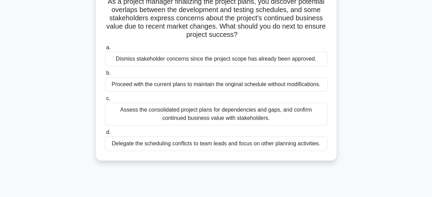
click at [269, 116] on div "Assess the consolidated project plans for dependencies and gaps, and confirm co…" at bounding box center [216, 113] width 223 height 23
click at [105, 101] on input "c. Assess the consolidated project plans for dependencies and gaps, and confirm…" at bounding box center [105, 98] width 0 height 4
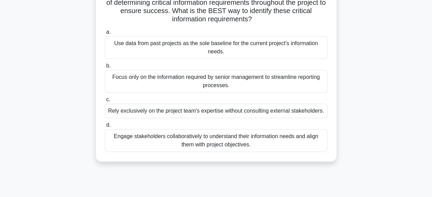
scroll to position [73, 0]
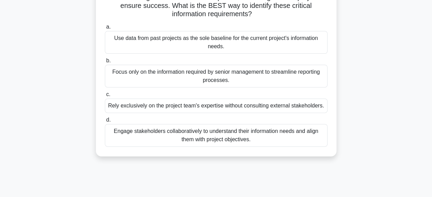
click at [287, 138] on div "Engage stakeholders collaboratively to understand their information needs and a…" at bounding box center [216, 135] width 223 height 23
click at [105, 122] on input "d. Engage stakeholders collaboratively to understand their information needs an…" at bounding box center [105, 120] width 0 height 4
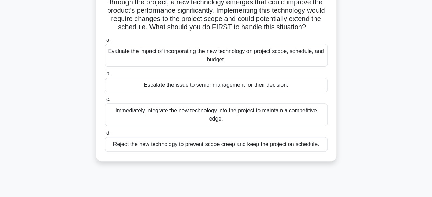
scroll to position [60, 0]
click at [307, 67] on div "Evaluate the impact of incorporating the new technology on project scope, sched…" at bounding box center [216, 55] width 223 height 23
click at [105, 42] on input "a. Evaluate the impact of incorporating the new technology on project scope, sc…" at bounding box center [105, 40] width 0 height 4
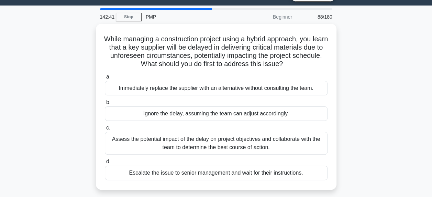
scroll to position [14, 0]
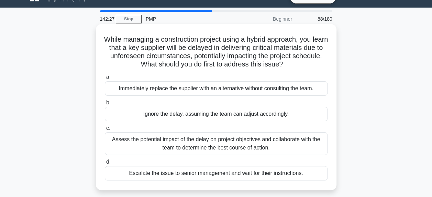
click at [274, 146] on div "Assess the potential impact of the delay on project objectives and collaborate …" at bounding box center [216, 143] width 223 height 23
click at [105, 130] on input "c. Assess the potential impact of the delay on project objectives and collabora…" at bounding box center [105, 128] width 0 height 4
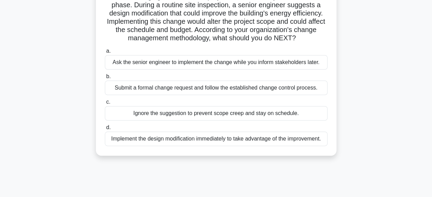
scroll to position [60, 0]
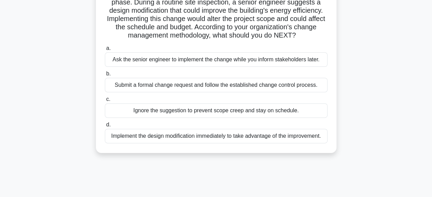
click at [298, 92] on div "Submit a formal change request and follow the established change control proces…" at bounding box center [216, 85] width 223 height 14
click at [105, 76] on input "b. Submit a formal change request and follow the established change control pro…" at bounding box center [105, 74] width 0 height 4
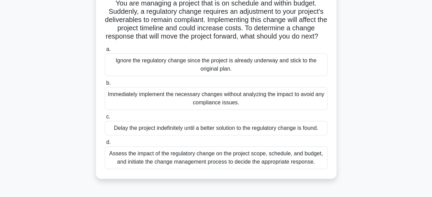
scroll to position [53, 0]
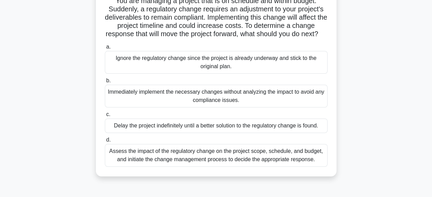
click at [264, 161] on div "Assess the impact of the regulatory change on the project scope, schedule, and …" at bounding box center [216, 155] width 223 height 23
click at [105, 142] on input "d. Assess the impact of the regulatory change on the project scope, schedule, a…" at bounding box center [105, 140] width 0 height 4
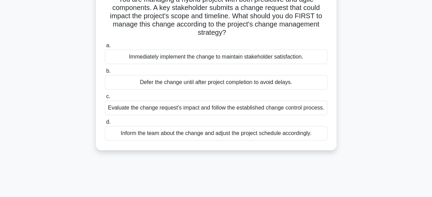
scroll to position [59, 0]
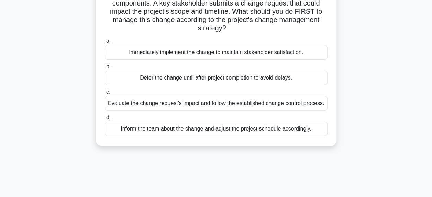
click at [267, 105] on div "Evaluate the change request's impact and follow the established change control …" at bounding box center [216, 103] width 223 height 14
click at [105, 94] on input "c. Evaluate the change request's impact and follow the established change contr…" at bounding box center [105, 92] width 0 height 4
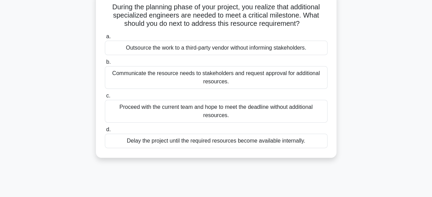
scroll to position [50, 0]
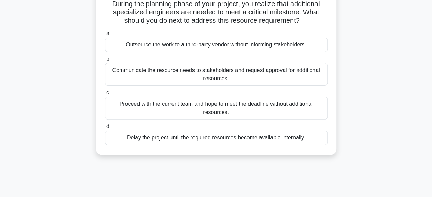
click at [300, 78] on div "Communicate the resource needs to stakeholders and request approval for additio…" at bounding box center [216, 74] width 223 height 23
click at [105, 61] on input "b. Communicate the resource needs to stakeholders and request approval for addi…" at bounding box center [105, 59] width 0 height 4
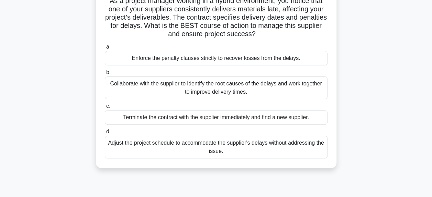
scroll to position [55, 0]
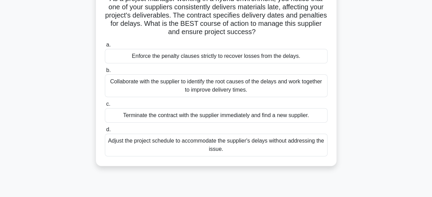
click at [267, 88] on div "Collaborate with the supplier to identify the root causes of the delays and wor…" at bounding box center [216, 85] width 223 height 23
click at [105, 73] on input "b. Collaborate with the supplier to identify the root causes of the delays and …" at bounding box center [105, 70] width 0 height 4
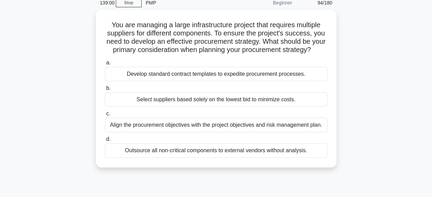
scroll to position [34, 0]
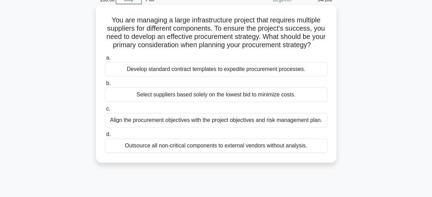
click at [296, 127] on div "Align the procurement objectives with the project objectives and risk managemen…" at bounding box center [216, 120] width 223 height 14
click at [105, 111] on input "c. Align the procurement objectives with the project objectives and risk manage…" at bounding box center [105, 109] width 0 height 4
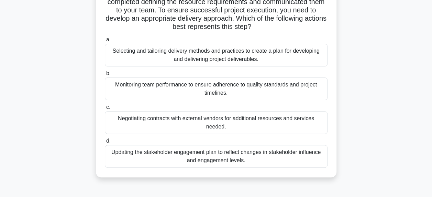
scroll to position [65, 0]
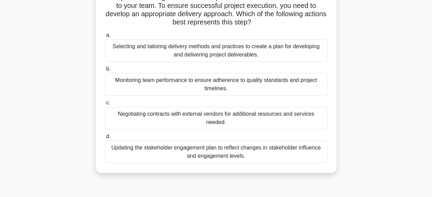
click at [268, 52] on div "Selecting and tailoring delivery methods and practices to create a plan for dev…" at bounding box center [216, 50] width 223 height 23
click at [105, 37] on input "a. Selecting and tailoring delivery methods and practices to create a plan for …" at bounding box center [105, 35] width 0 height 4
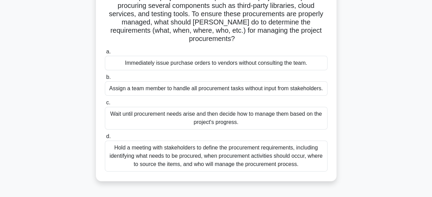
click at [217, 147] on div "Hold a meeting with stakeholders to define the procurement requirements, includ…" at bounding box center [216, 155] width 223 height 31
click at [105, 139] on input "d. Hold a meeting with stakeholders to define the procurement requirements, inc…" at bounding box center [105, 136] width 0 height 4
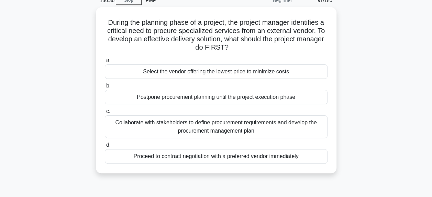
scroll to position [35, 0]
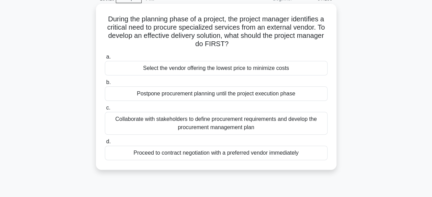
click at [272, 124] on div "Collaborate with stakeholders to define procurement requirements and develop th…" at bounding box center [216, 123] width 223 height 23
click at [105, 110] on input "c. Collaborate with stakeholders to define procurement requirements and develop…" at bounding box center [105, 108] width 0 height 4
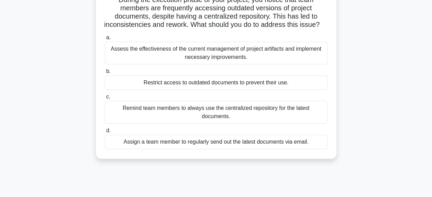
scroll to position [58, 0]
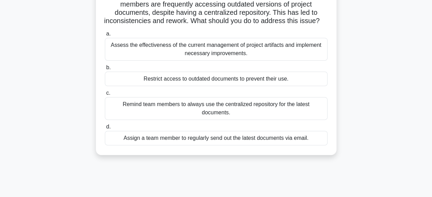
click at [264, 60] on div "Assess the effectiveness of the current management of project artifacts and imp…" at bounding box center [216, 49] width 223 height 23
click at [105, 36] on input "a. Assess the effectiveness of the current management of project artifacts and …" at bounding box center [105, 34] width 0 height 4
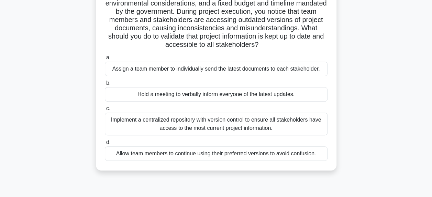
scroll to position [69, 0]
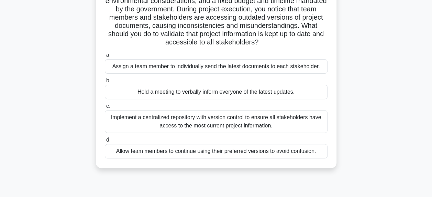
click at [245, 120] on div "Implement a centralized repository with version control to ensure all stakehold…" at bounding box center [216, 121] width 223 height 23
click at [105, 108] on input "c. Implement a centralized repository with version control to ensure all stakeh…" at bounding box center [105, 106] width 0 height 4
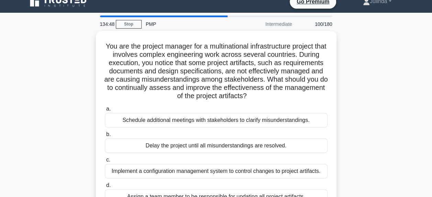
scroll to position [0, 0]
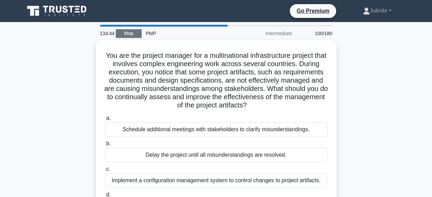
click at [135, 36] on link "Stop" at bounding box center [129, 33] width 26 height 9
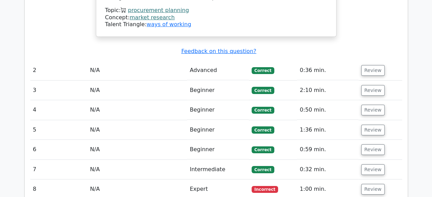
scroll to position [1124, 0]
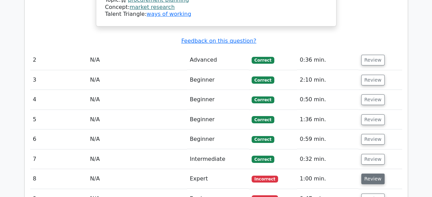
click at [371, 173] on button "Review" at bounding box center [372, 178] width 23 height 11
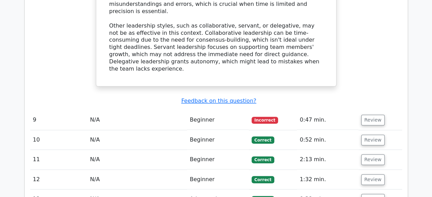
scroll to position [1540, 0]
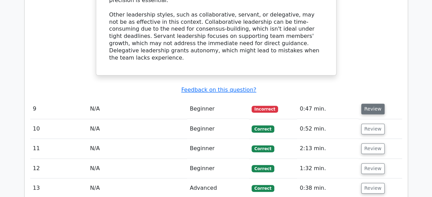
click at [372, 104] on button "Review" at bounding box center [372, 109] width 23 height 11
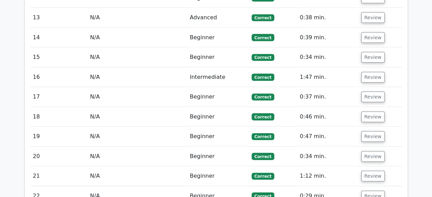
scroll to position [2146, 0]
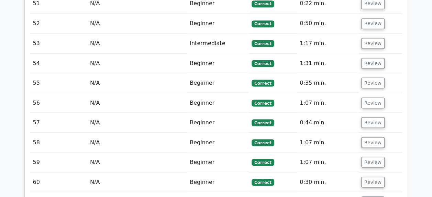
scroll to position [3192, 0]
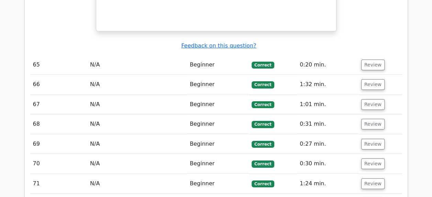
scroll to position [3726, 0]
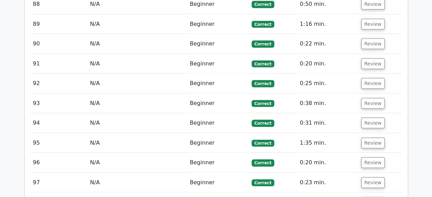
scroll to position [4584, 0]
